Goal: Transaction & Acquisition: Purchase product/service

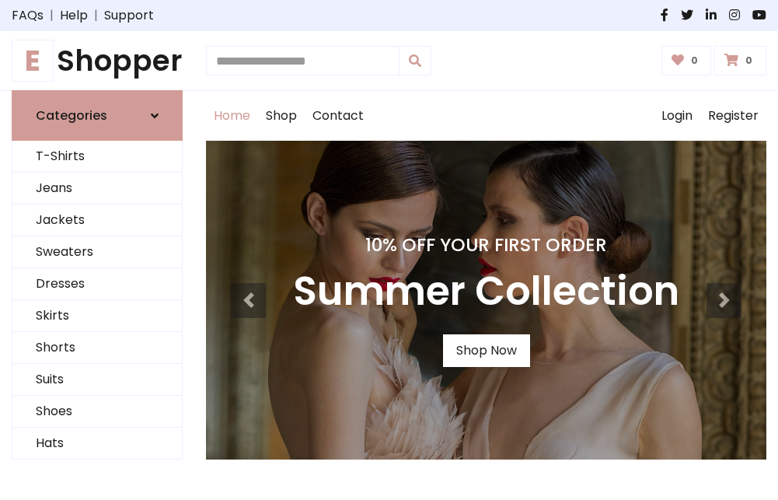
click at [389, 250] on h4 "10% Off Your First Order" at bounding box center [486, 245] width 386 height 22
click at [486, 351] on link "Shop Now" at bounding box center [486, 350] width 87 height 33
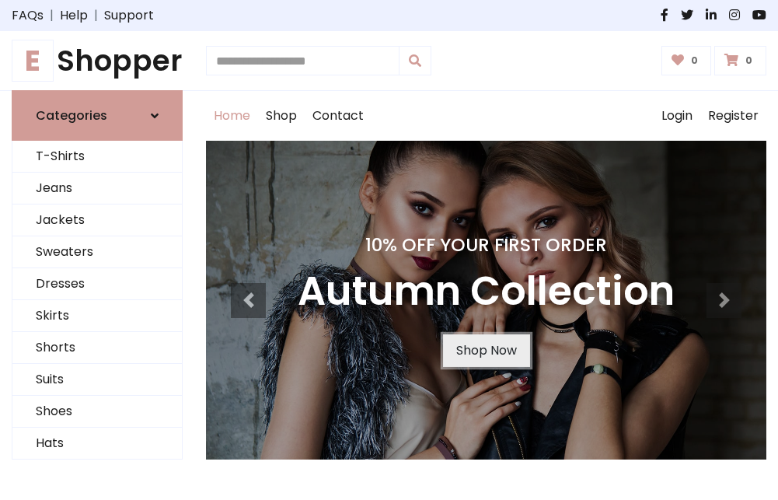
click at [486, 351] on link "Shop Now" at bounding box center [486, 350] width 87 height 33
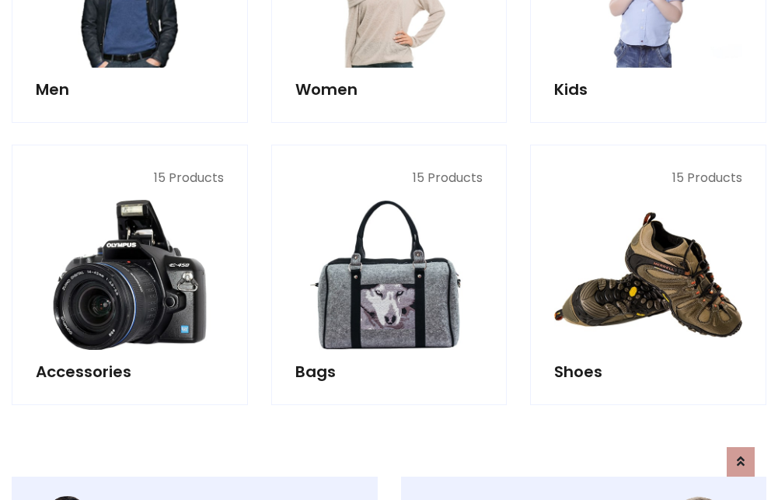
scroll to position [1550, 0]
